Goal: Task Accomplishment & Management: Manage account settings

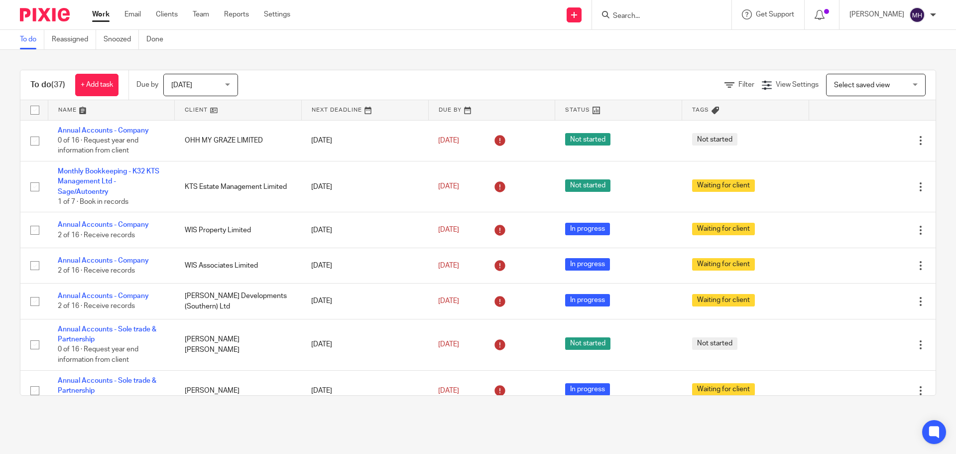
click at [633, 15] on input "Search" at bounding box center [657, 16] width 90 height 9
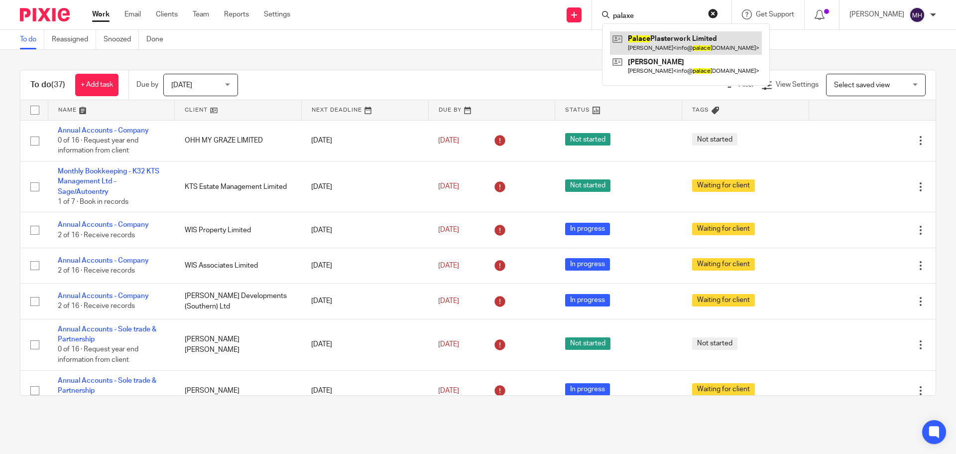
type input "palaxe"
click at [669, 41] on link at bounding box center [686, 42] width 152 height 23
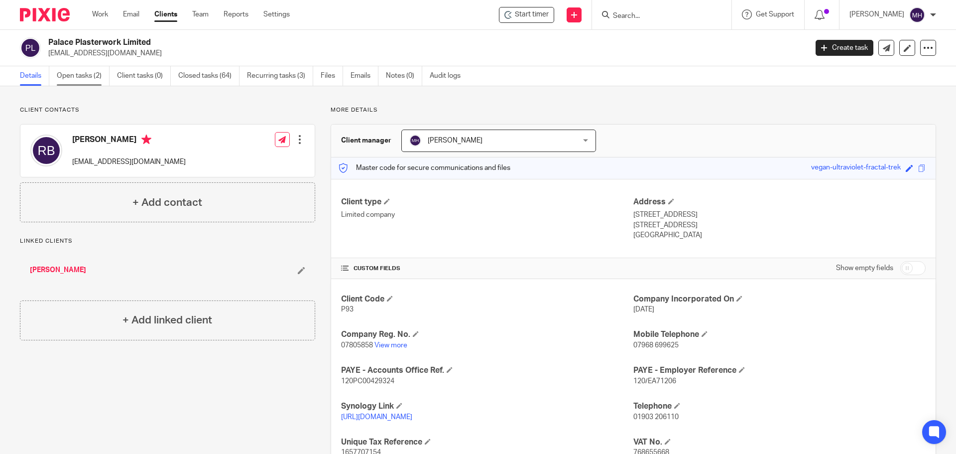
click at [79, 77] on link "Open tasks (2)" at bounding box center [83, 75] width 53 height 19
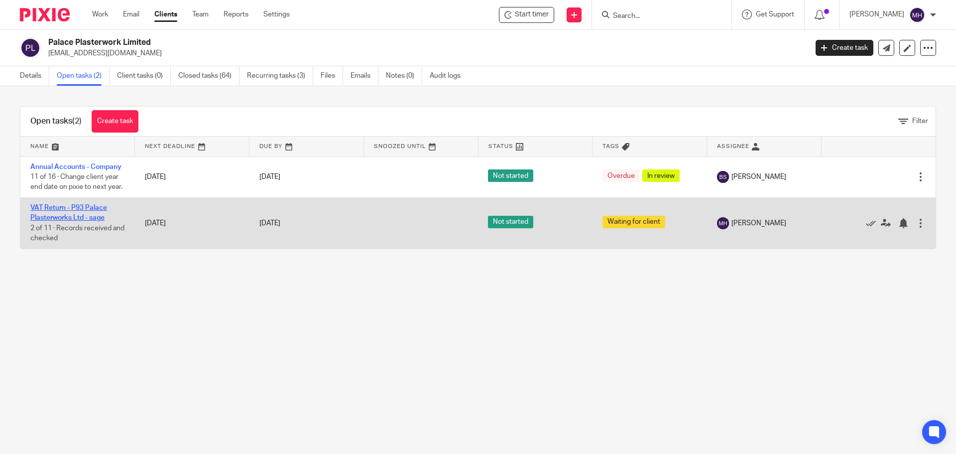
click at [48, 217] on link "VAT Return - P93 Palace Plasterworks Ltd - sage" at bounding box center [68, 212] width 77 height 17
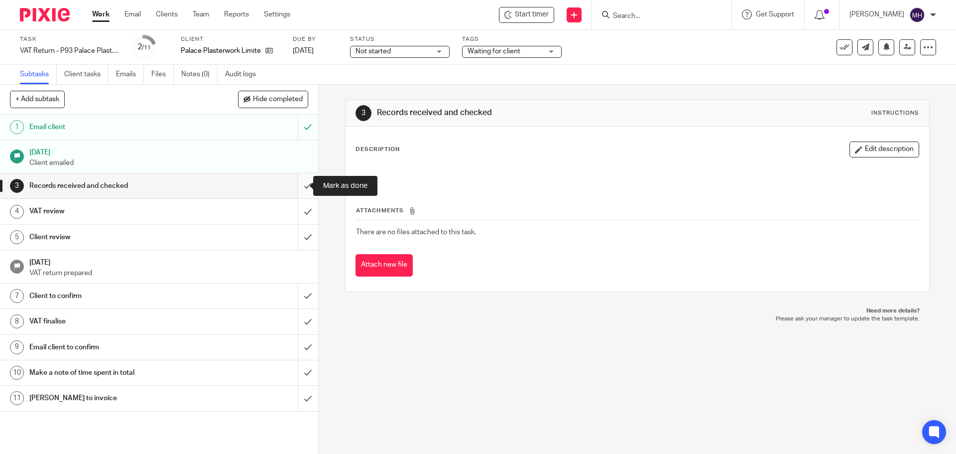
click at [294, 182] on input "submit" at bounding box center [159, 185] width 318 height 25
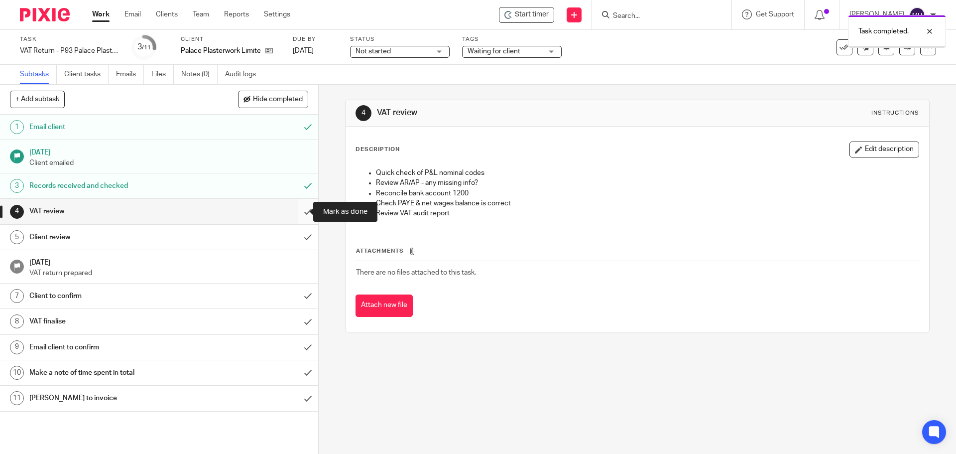
click at [299, 211] on input "submit" at bounding box center [159, 211] width 318 height 25
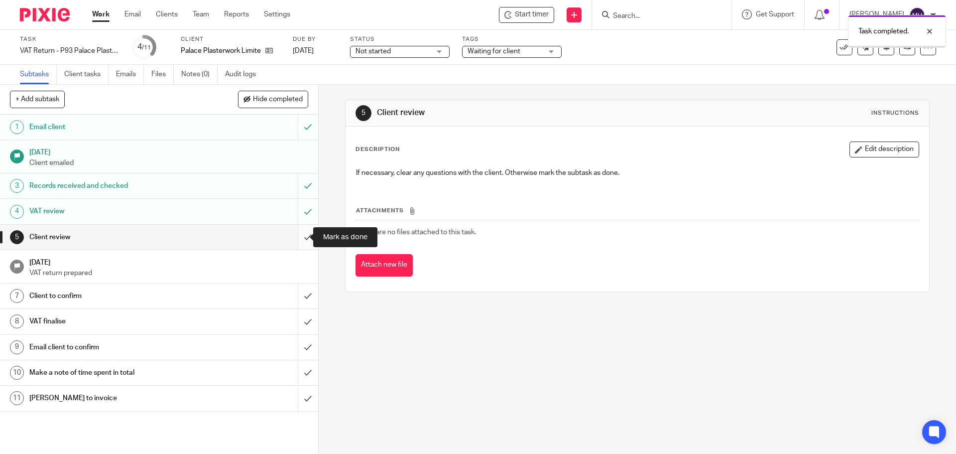
click at [297, 237] on input "submit" at bounding box center [159, 237] width 318 height 25
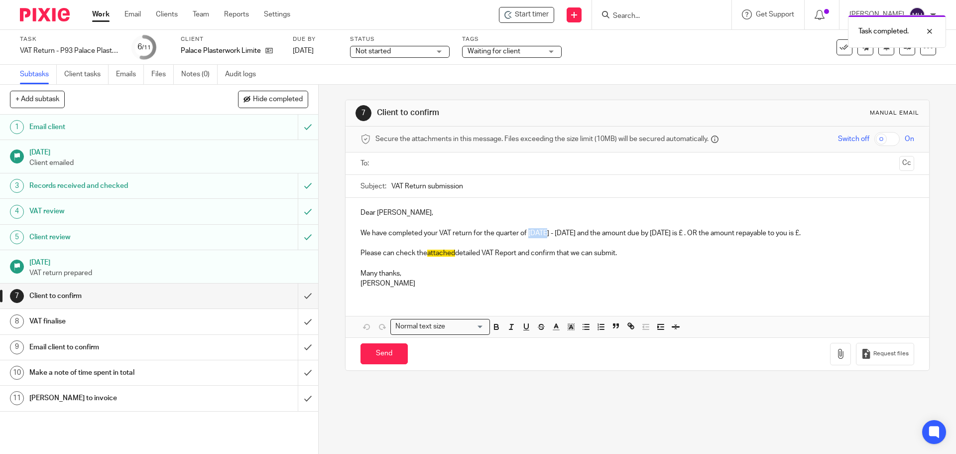
drag, startPoint x: 526, startPoint y: 232, endPoint x: 540, endPoint y: 233, distance: 14.5
click at [540, 233] on p "We have completed your VAT return for the quarter of April - June, 2025 and the…" at bounding box center [636, 233] width 553 height 10
drag, startPoint x: 553, startPoint y: 232, endPoint x: 562, endPoint y: 233, distance: 8.5
click at [562, 233] on p "We have completed your VAT return for the quarter of June - June, 2025 and the …" at bounding box center [636, 233] width 553 height 10
click at [712, 234] on p "We have completed your VAT return for the quarter of June - August, 2025 and th…" at bounding box center [636, 233] width 553 height 10
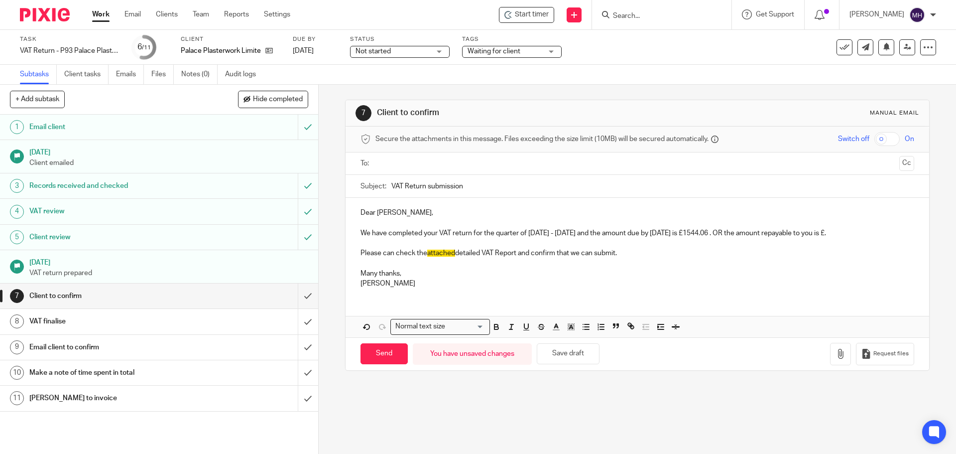
drag, startPoint x: 743, startPoint y: 231, endPoint x: 863, endPoint y: 232, distance: 120.5
click at [863, 232] on p "We have completed your VAT return for the quarter of June - August, 2025 and th…" at bounding box center [636, 233] width 553 height 10
click at [835, 353] on icon "button" at bounding box center [840, 353] width 10 height 10
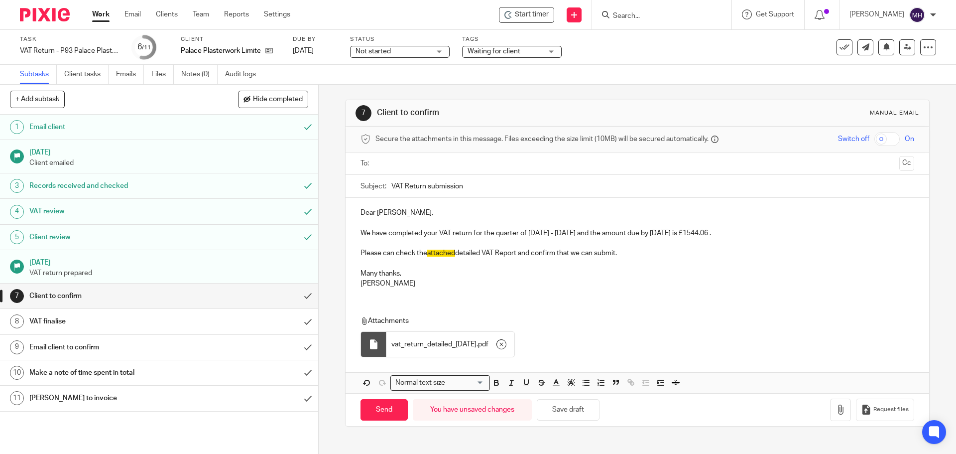
click at [441, 161] on input "text" at bounding box center [637, 163] width 516 height 11
click at [369, 407] on input "Send" at bounding box center [383, 411] width 47 height 21
click at [515, 51] on span "Waiting for client" at bounding box center [493, 51] width 53 height 7
type input "Sent"
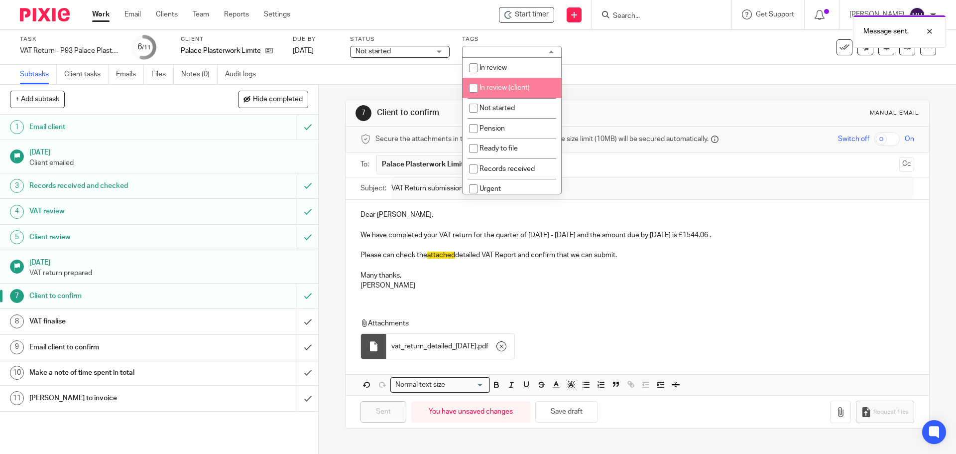
click at [517, 89] on span "In review (client)" at bounding box center [504, 87] width 50 height 7
checkbox input "true"
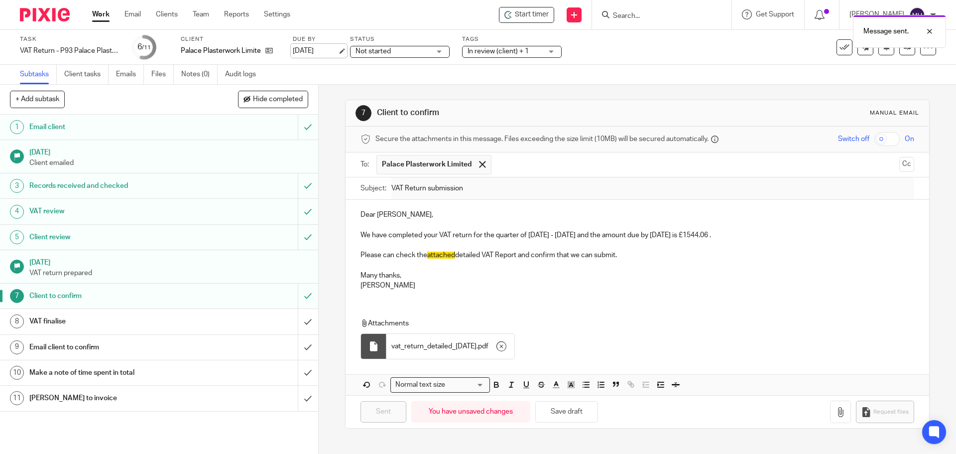
click at [303, 49] on link "7 Oct 2025" at bounding box center [315, 51] width 45 height 10
click at [660, 91] on div "7 Client to confirm Manual email Secure the attachments in this message. Files …" at bounding box center [637, 264] width 584 height 358
click at [483, 51] on div "Message sent. Deadline updated." at bounding box center [712, 48] width 468 height 76
click at [503, 50] on span "In review (client) + 1" at bounding box center [497, 51] width 61 height 7
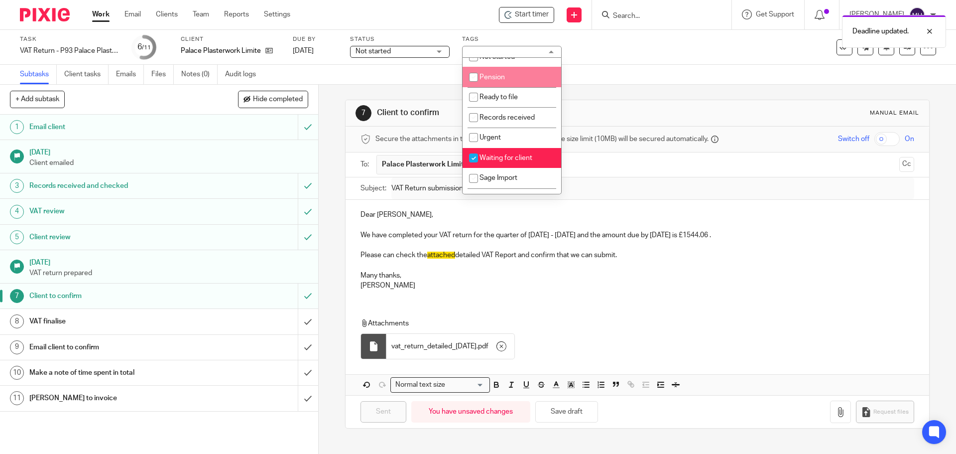
scroll to position [100, 0]
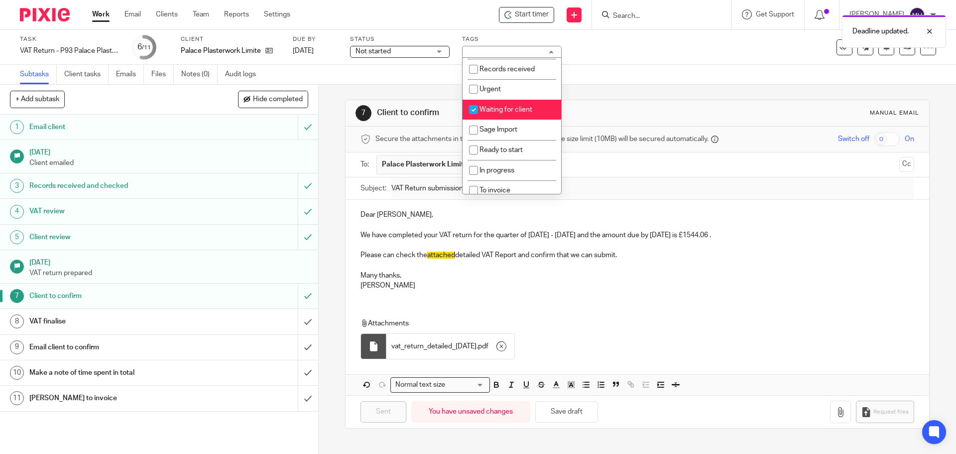
click at [523, 104] on li "Waiting for client" at bounding box center [511, 110] width 99 height 20
checkbox input "false"
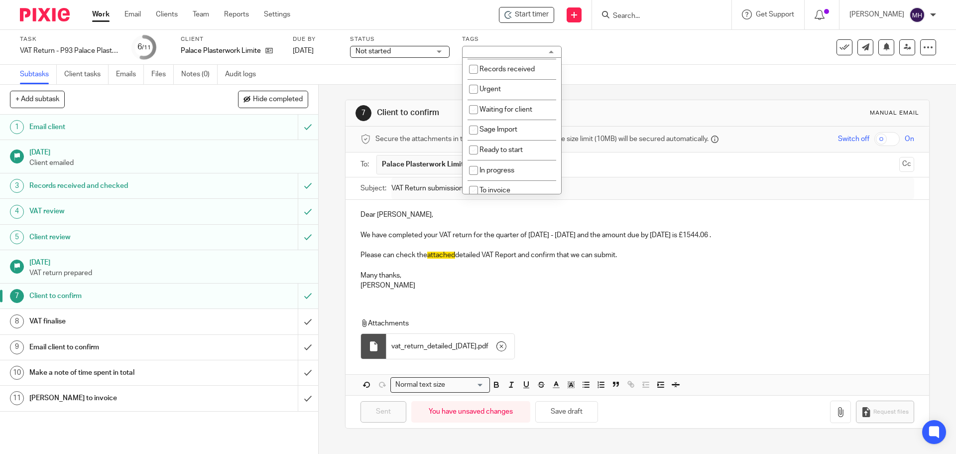
click at [636, 102] on div "7 Client to confirm Manual email" at bounding box center [637, 113] width 583 height 26
click at [99, 13] on link "Work" at bounding box center [100, 14] width 17 height 10
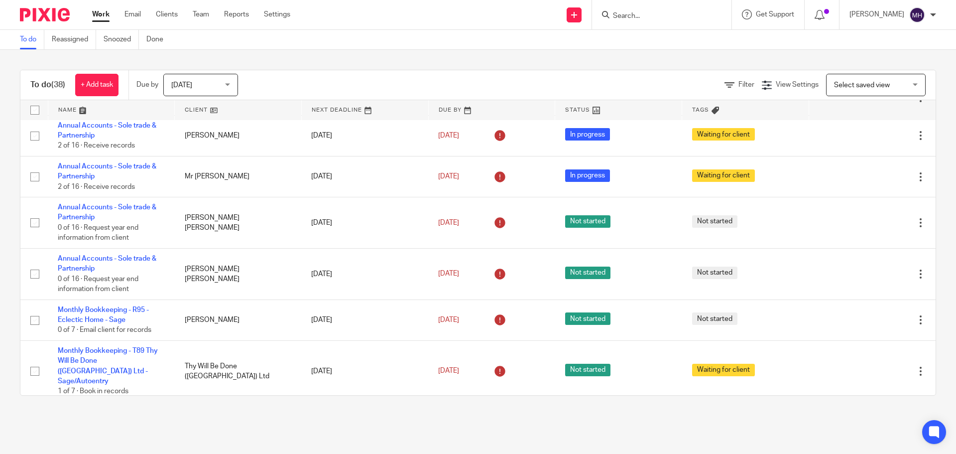
scroll to position [199, 0]
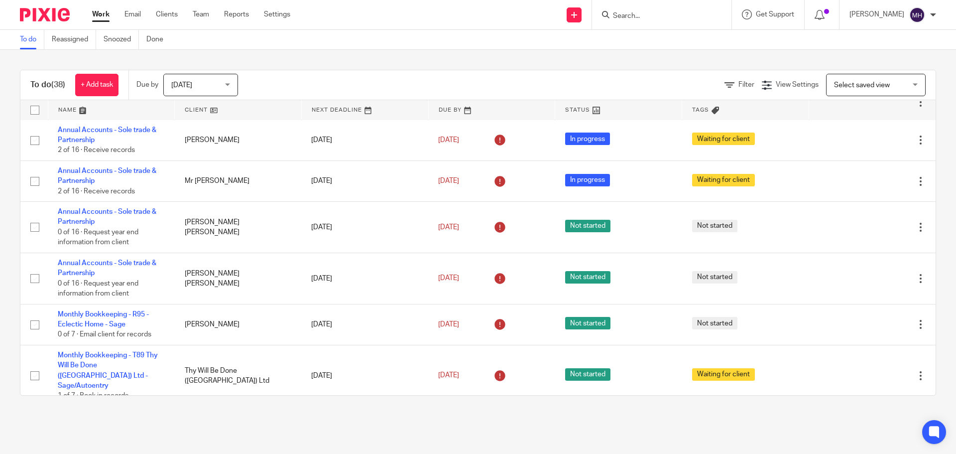
click at [675, 20] on input "Search" at bounding box center [657, 16] width 90 height 9
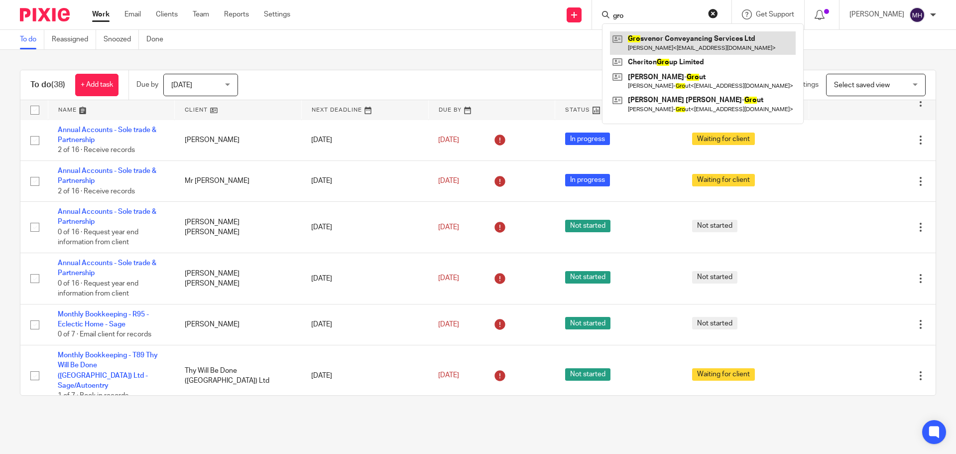
type input "gro"
click at [692, 36] on link at bounding box center [703, 42] width 186 height 23
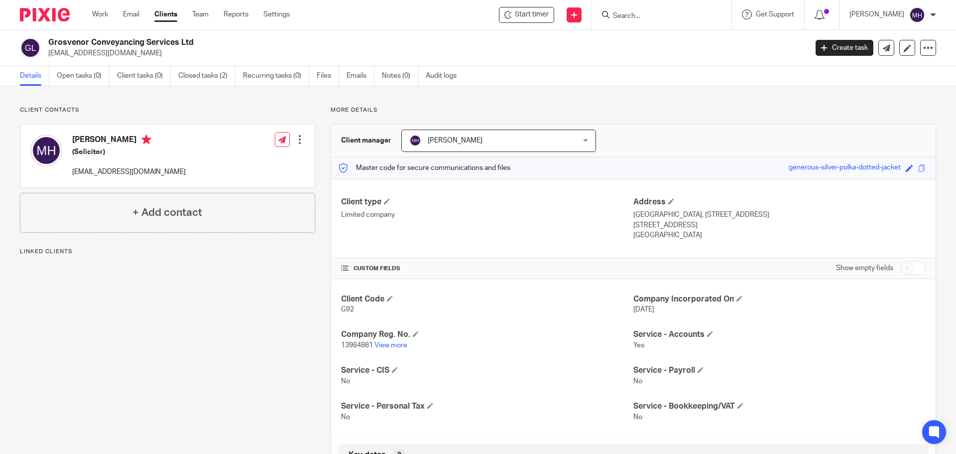
click at [637, 16] on input "Search" at bounding box center [657, 16] width 90 height 9
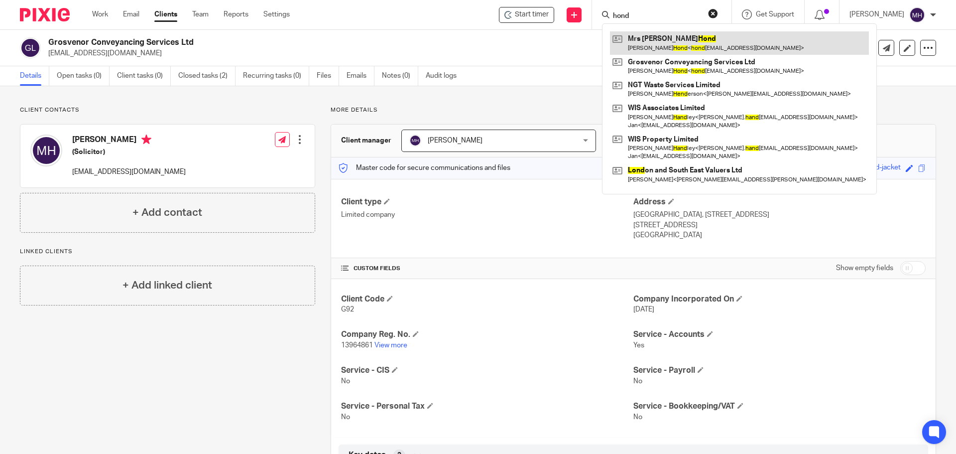
type input "hond"
click at [698, 44] on link at bounding box center [739, 42] width 259 height 23
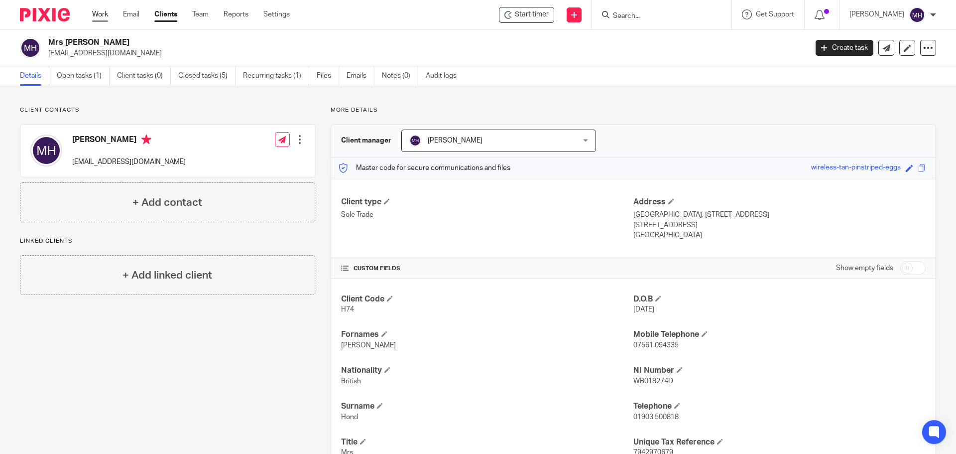
click at [103, 11] on link "Work" at bounding box center [100, 14] width 16 height 10
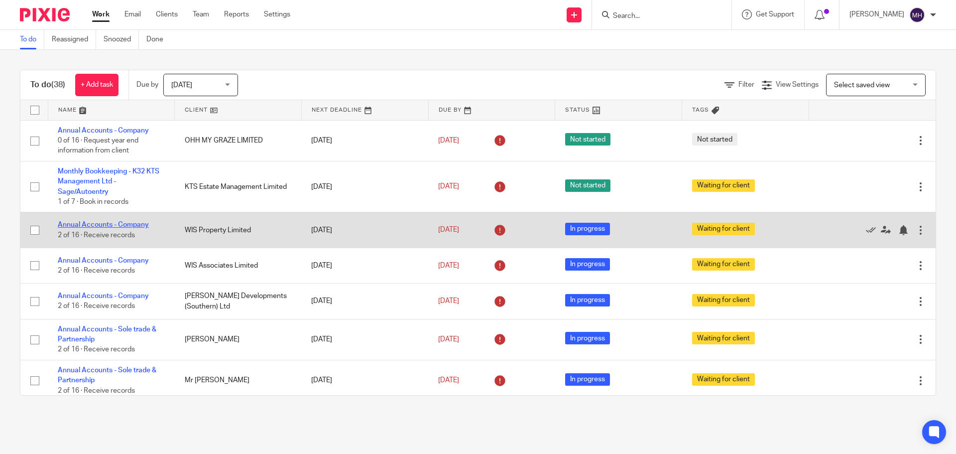
click at [116, 225] on link "Annual Accounts - Company" at bounding box center [103, 224] width 91 height 7
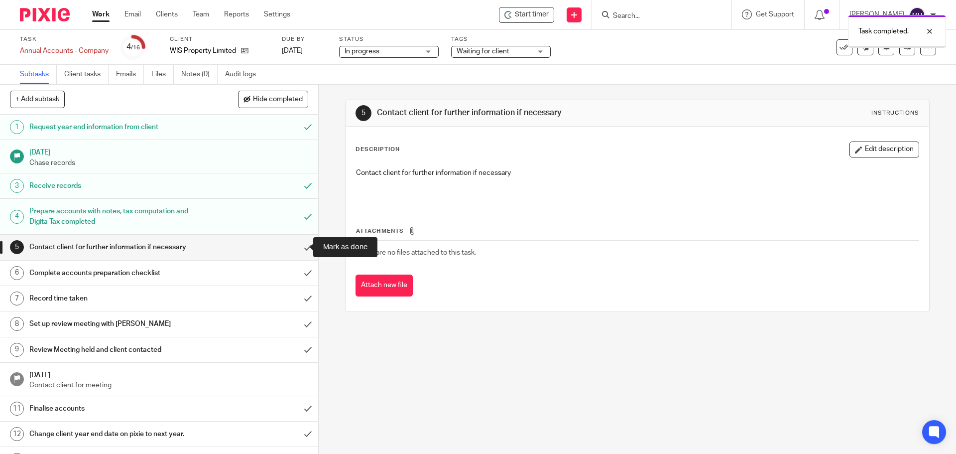
click at [296, 246] on input "submit" at bounding box center [159, 246] width 318 height 25
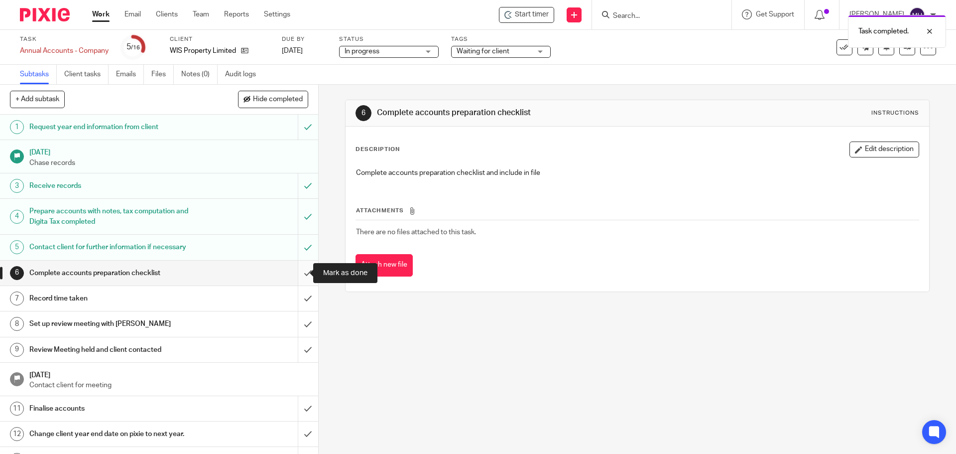
click at [295, 269] on input "submit" at bounding box center [159, 272] width 318 height 25
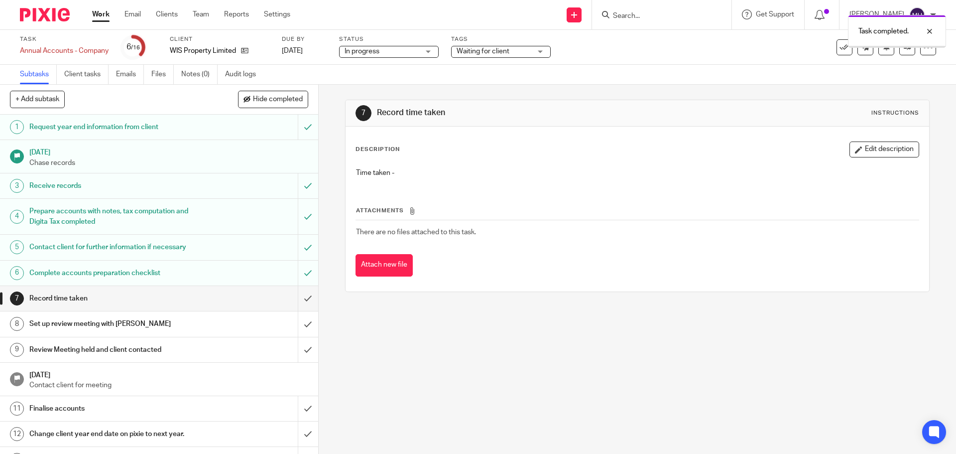
click at [511, 49] on span "Waiting for client" at bounding box center [494, 51] width 75 height 10
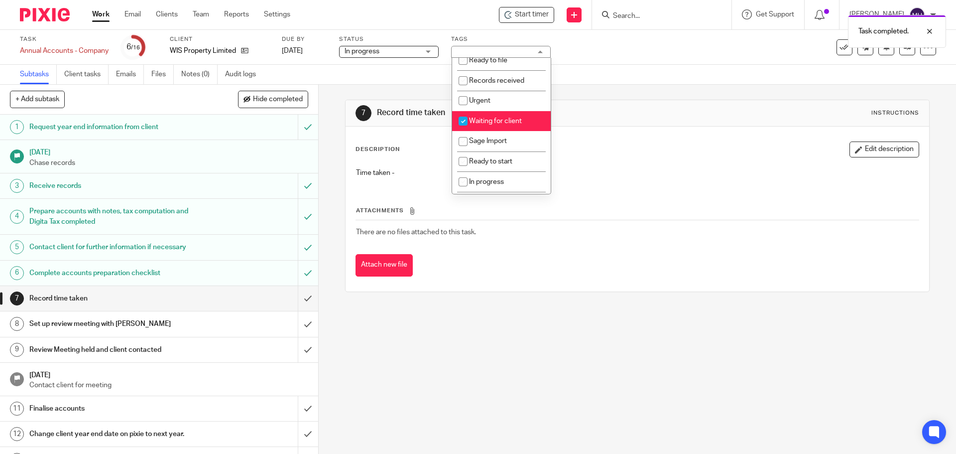
scroll to position [100, 0]
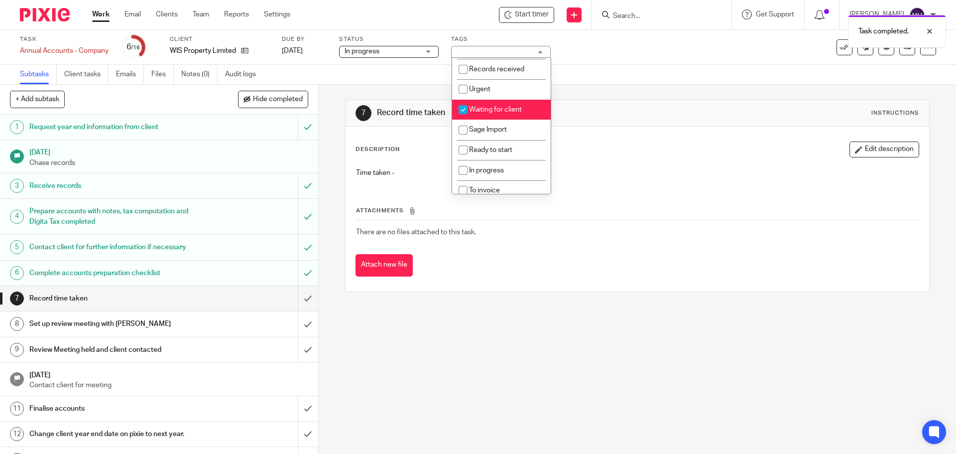
click at [510, 112] on span "Waiting for client" at bounding box center [495, 109] width 53 height 7
checkbox input "false"
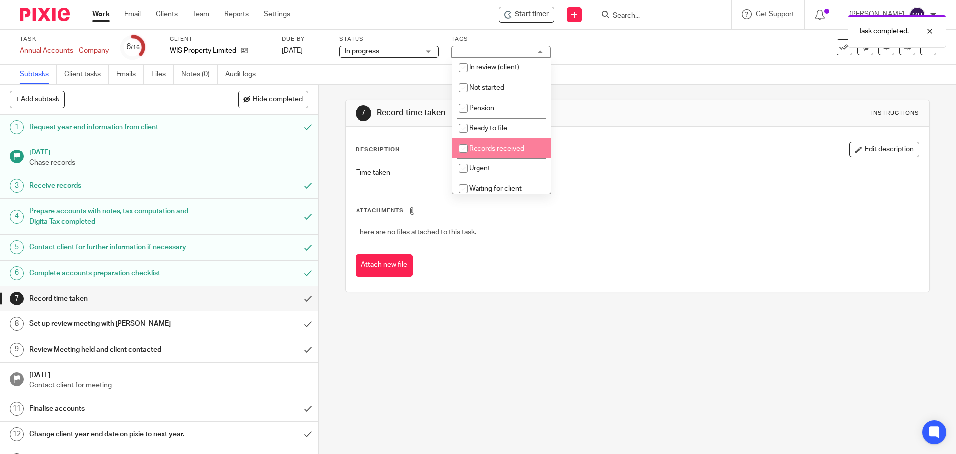
scroll to position [0, 0]
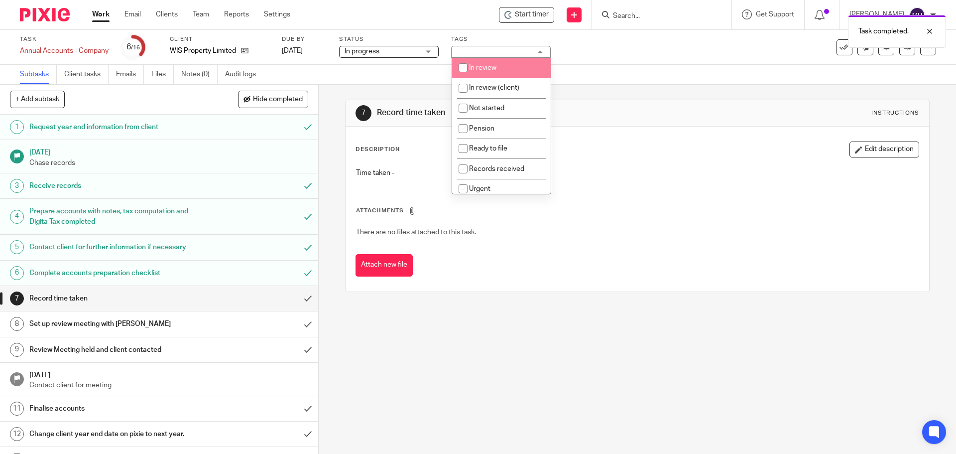
click at [501, 71] on li "In review" at bounding box center [501, 68] width 99 height 20
checkbox input "true"
click at [656, 68] on div "Subtasks Client tasks Emails Files Notes (0) Audit logs" at bounding box center [478, 75] width 956 height 20
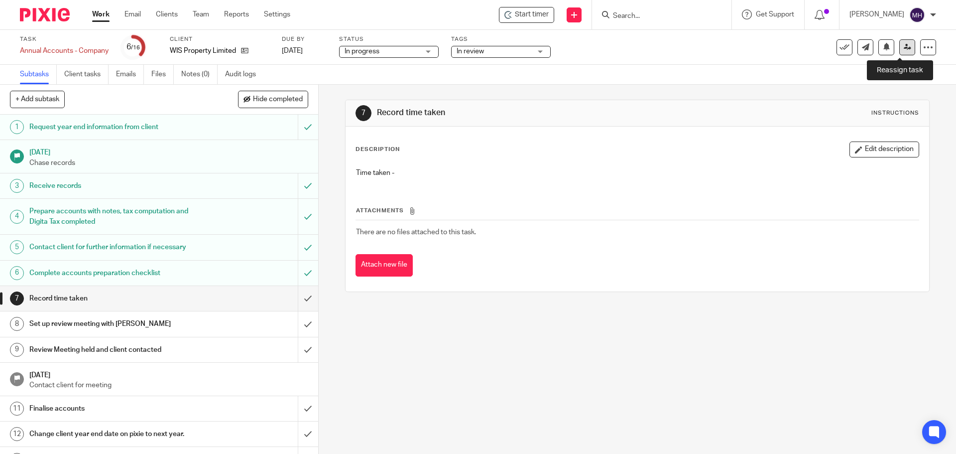
click at [904, 50] on icon at bounding box center [907, 46] width 7 height 7
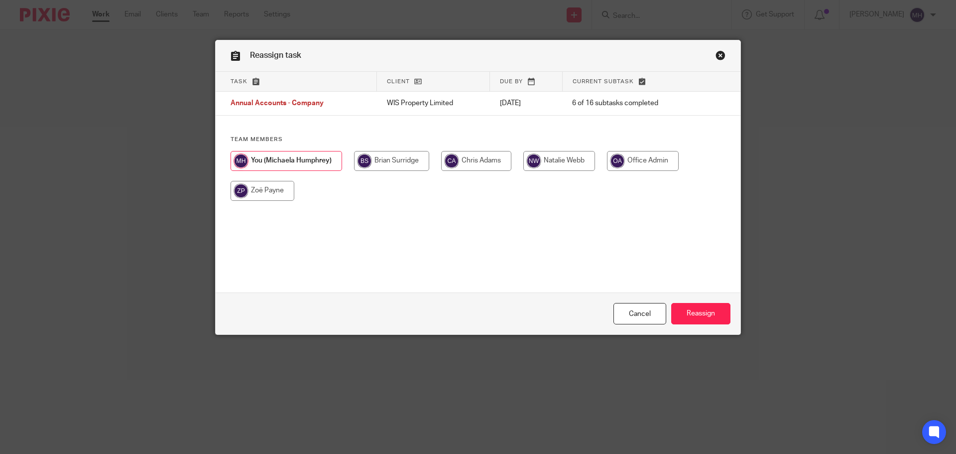
click at [388, 164] on input "radio" at bounding box center [391, 161] width 75 height 20
radio input "true"
click at [702, 319] on input "Reassign" at bounding box center [700, 313] width 59 height 21
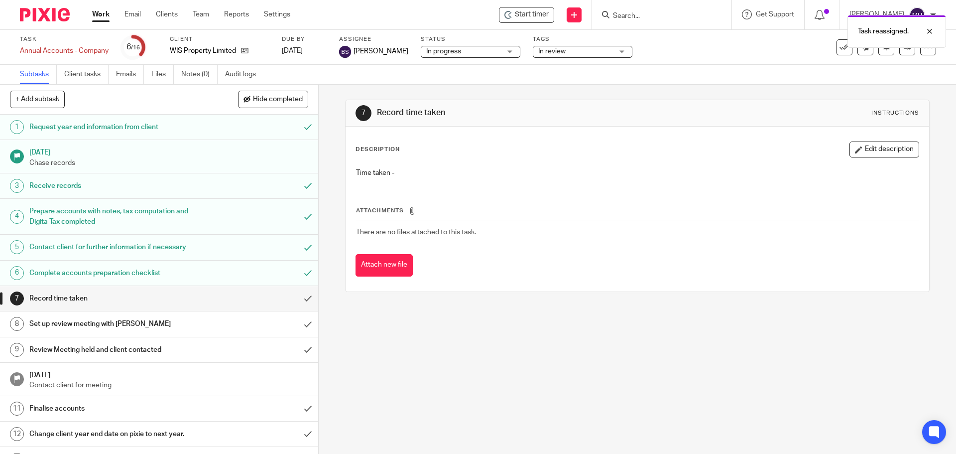
click at [97, 14] on link "Work" at bounding box center [100, 14] width 17 height 10
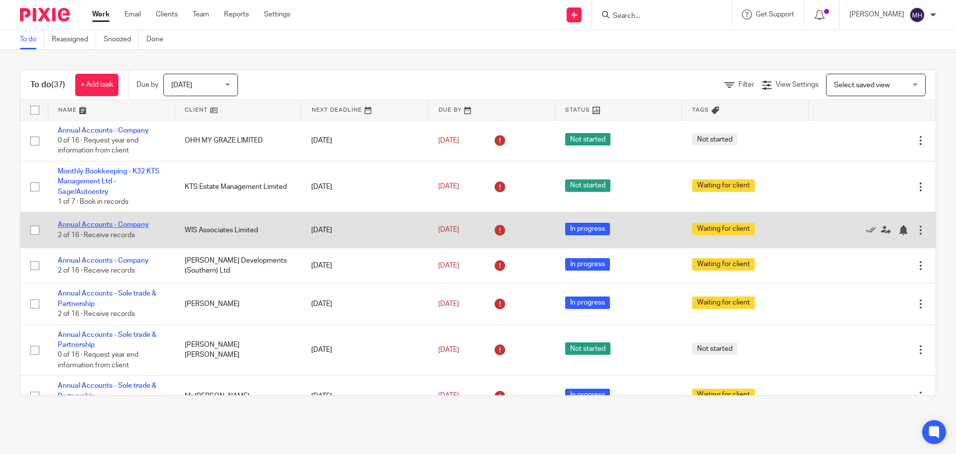
click at [100, 223] on link "Annual Accounts - Company" at bounding box center [103, 224] width 91 height 7
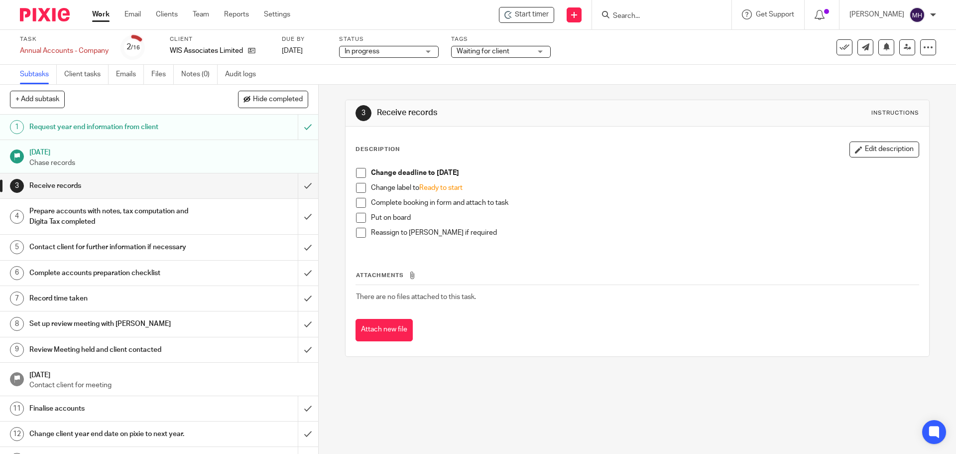
click at [356, 170] on span at bounding box center [361, 173] width 10 height 10
drag, startPoint x: 356, startPoint y: 186, endPoint x: 359, endPoint y: 198, distance: 12.3
click at [357, 187] on span at bounding box center [361, 188] width 10 height 10
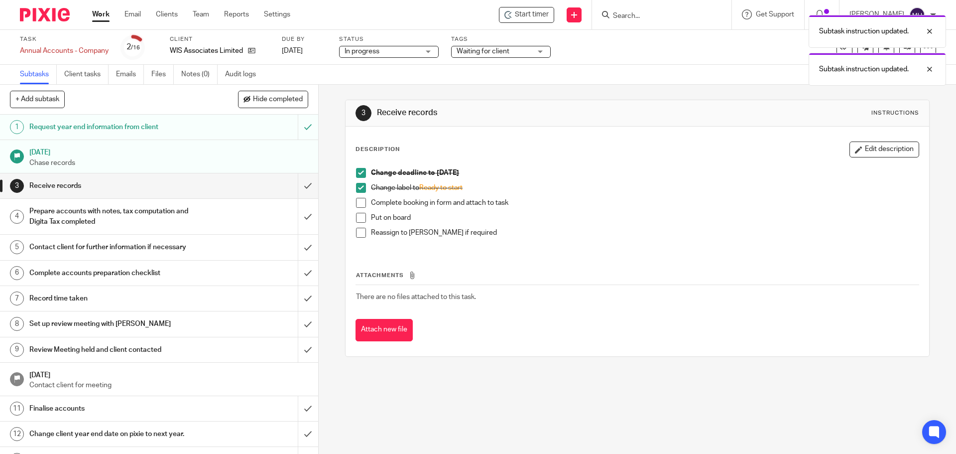
click at [359, 201] on span at bounding box center [361, 203] width 10 height 10
click at [360, 215] on span at bounding box center [361, 218] width 10 height 10
click at [359, 230] on span at bounding box center [361, 233] width 10 height 10
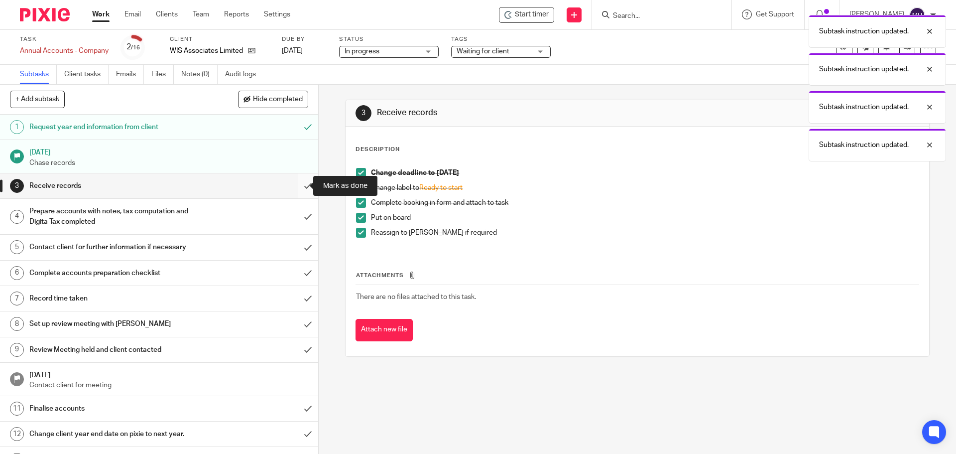
click at [297, 184] on input "submit" at bounding box center [159, 185] width 318 height 25
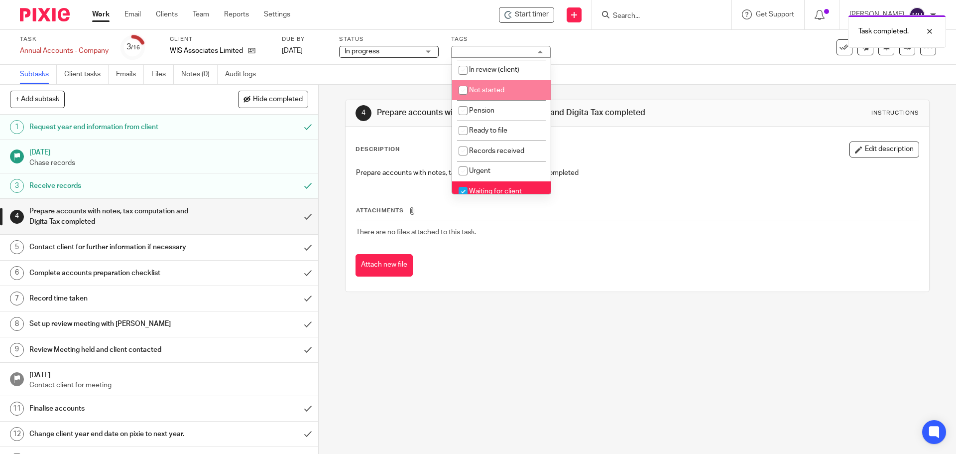
scroll to position [50, 0]
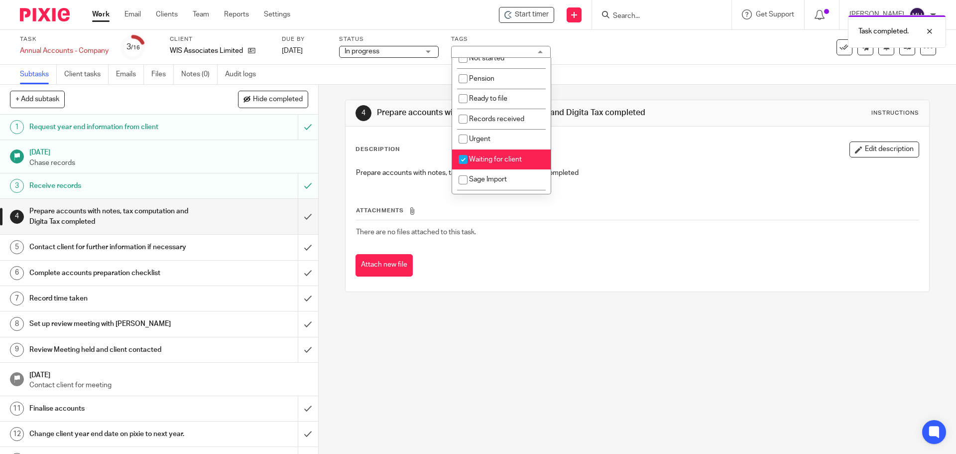
click at [528, 157] on li "Waiting for client" at bounding box center [501, 159] width 99 height 20
checkbox input "true"
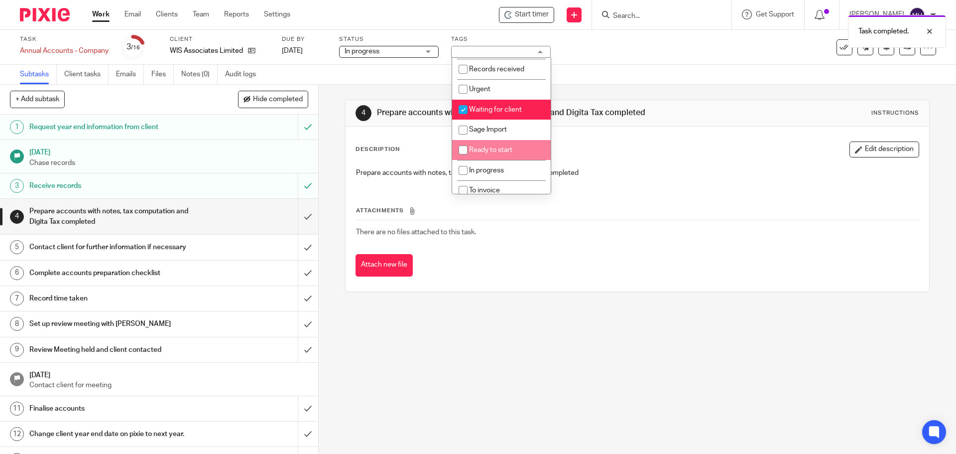
click at [525, 147] on li "Ready to start" at bounding box center [501, 150] width 99 height 20
checkbox input "true"
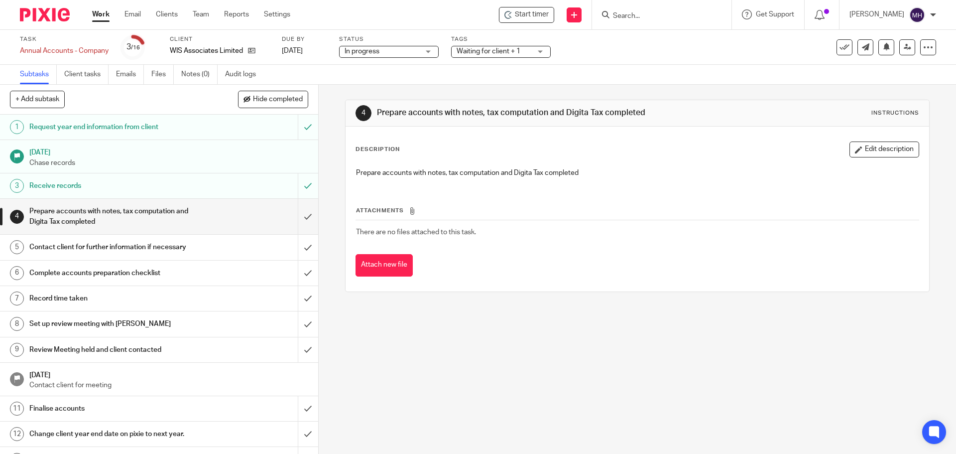
click at [335, 72] on div "Subtasks Client tasks Emails Files Notes (0) Audit logs" at bounding box center [478, 75] width 956 height 20
click at [103, 12] on link "Work" at bounding box center [100, 14] width 17 height 10
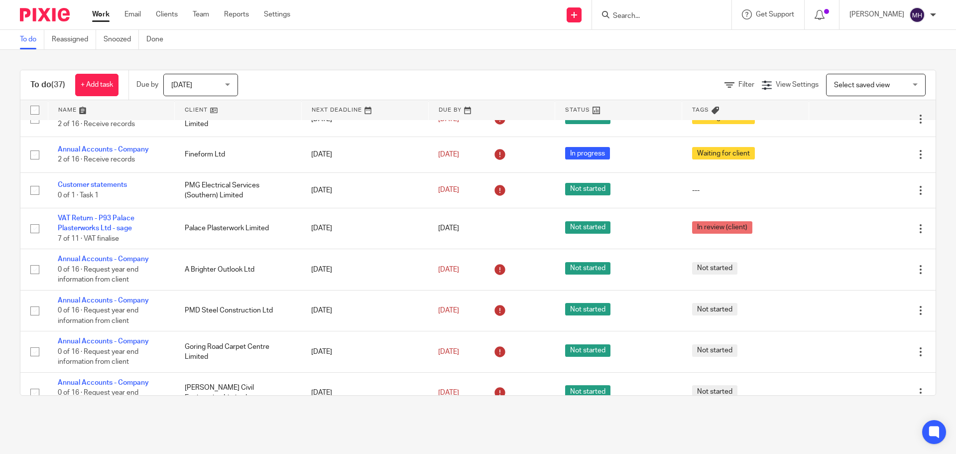
scroll to position [697, 0]
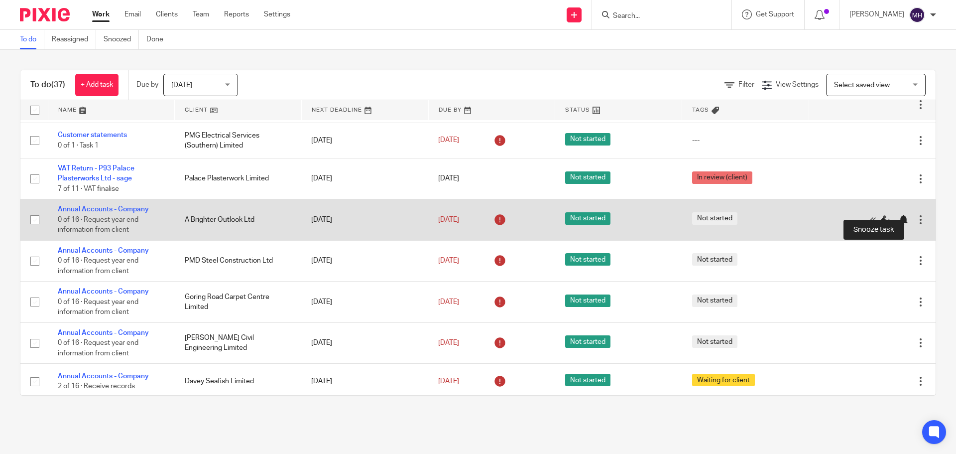
click at [898, 215] on div at bounding box center [903, 220] width 10 height 10
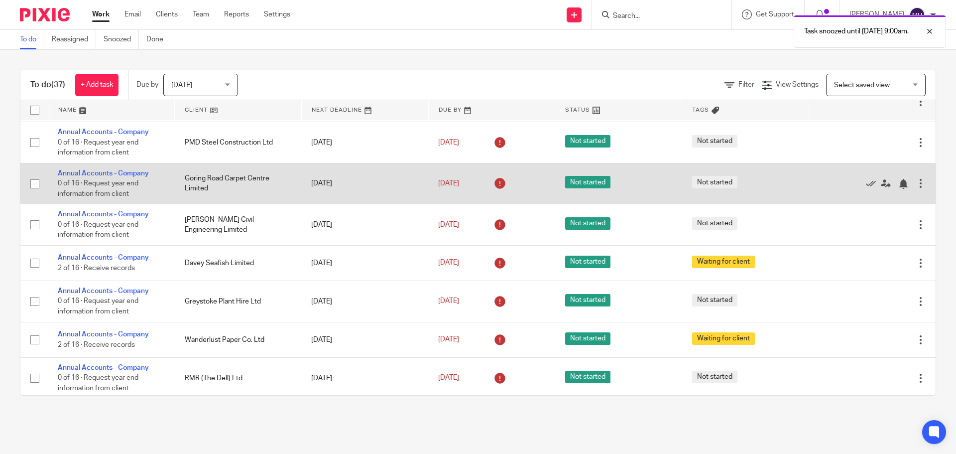
scroll to position [797, 0]
